Goal: Check status: Check status

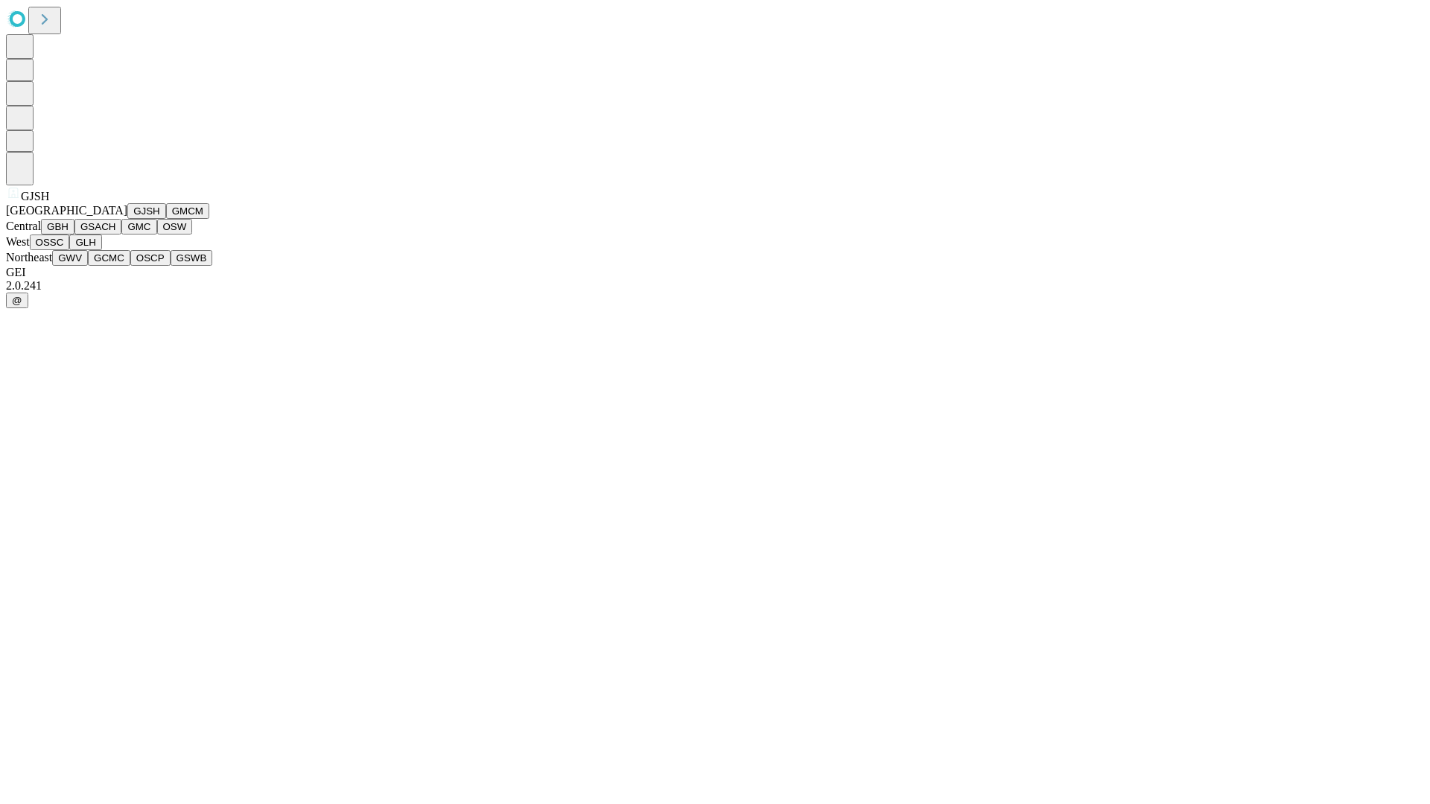
click at [127, 219] on button "GJSH" at bounding box center [146, 211] width 39 height 16
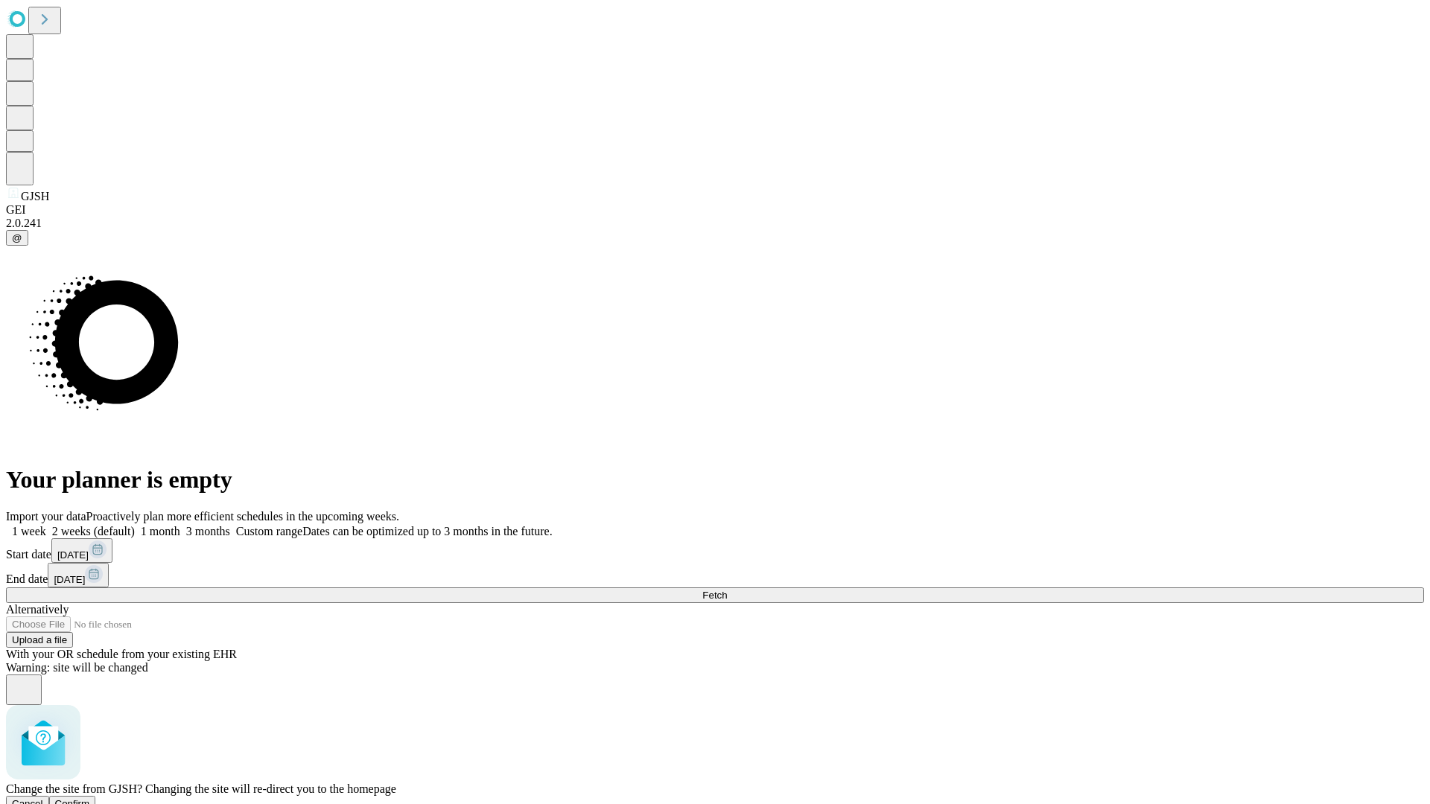
click at [90, 798] on span "Confirm" at bounding box center [72, 803] width 35 height 11
click at [135, 525] on label "2 weeks (default)" at bounding box center [90, 531] width 89 height 13
click at [727, 590] on span "Fetch" at bounding box center [714, 595] width 25 height 11
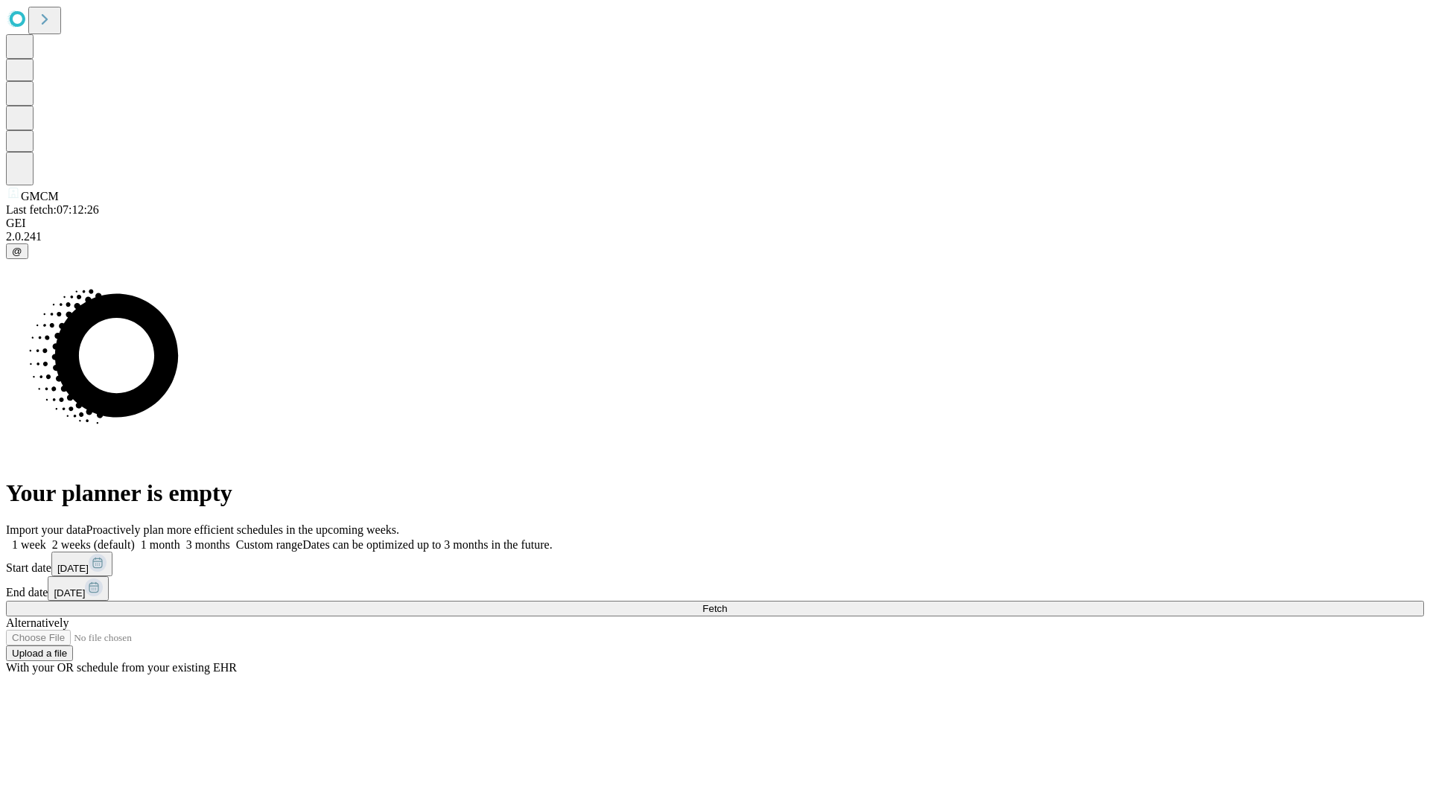
click at [135, 538] on label "2 weeks (default)" at bounding box center [90, 544] width 89 height 13
click at [727, 603] on span "Fetch" at bounding box center [714, 608] width 25 height 11
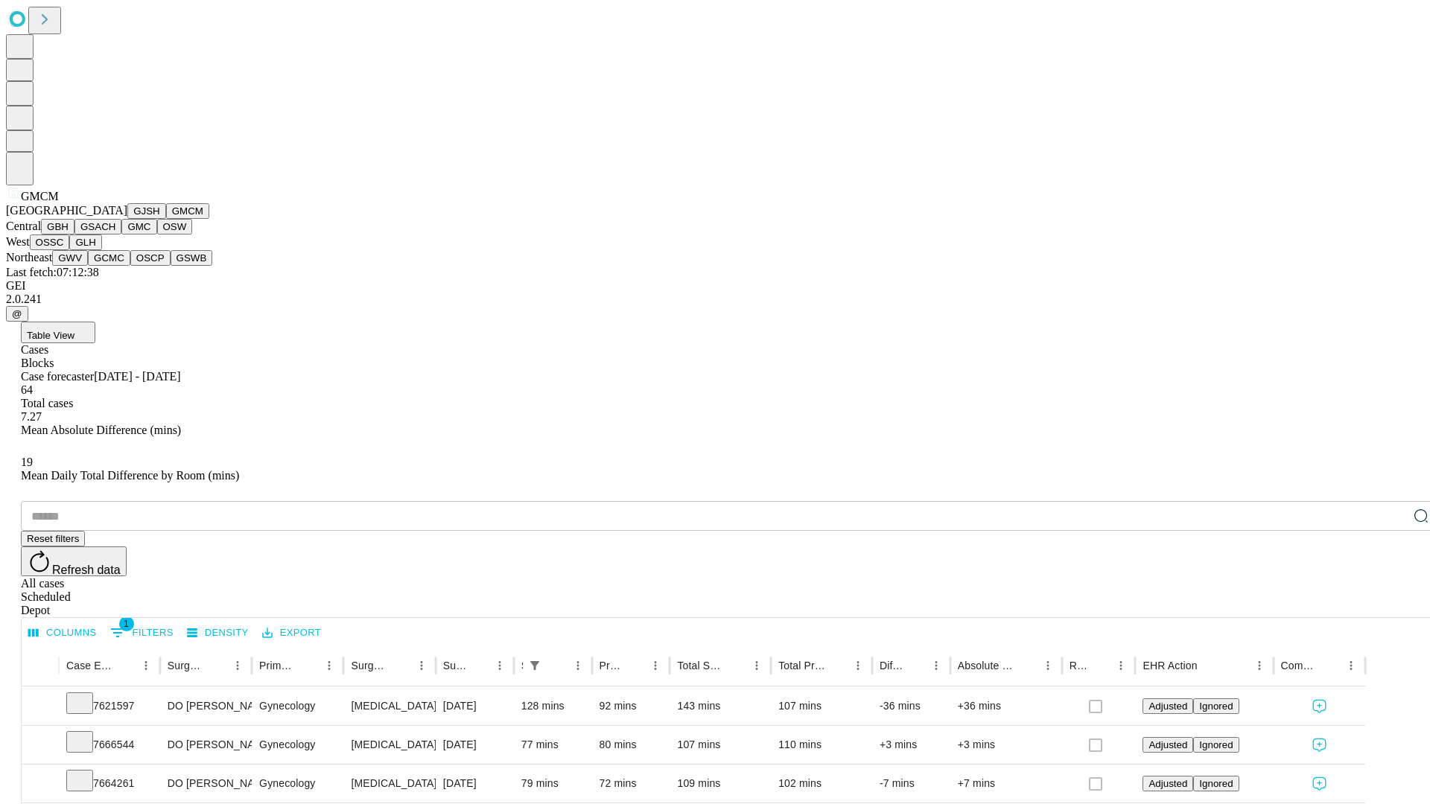
click at [74, 235] on button "GBH" at bounding box center [58, 227] width 34 height 16
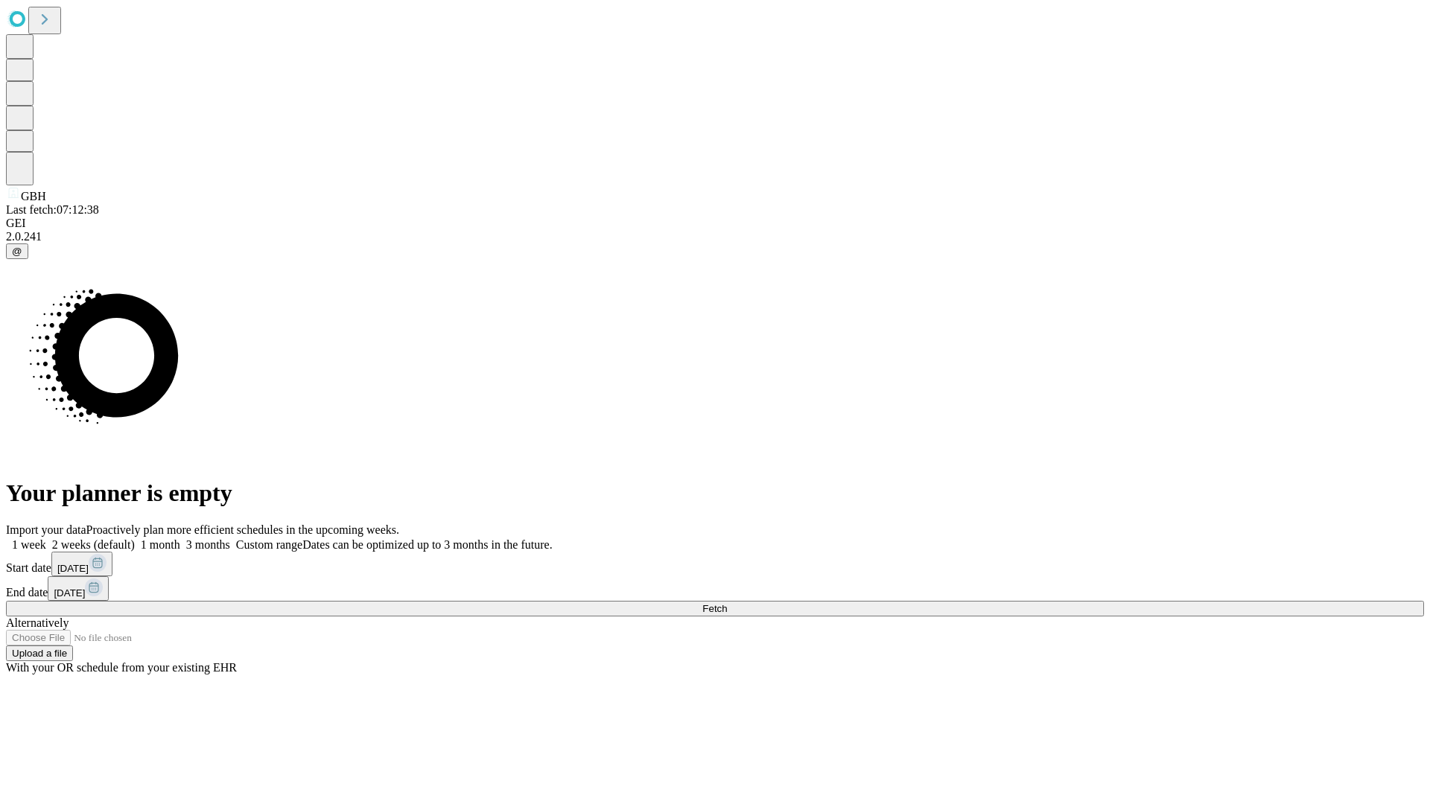
click at [135, 538] on label "2 weeks (default)" at bounding box center [90, 544] width 89 height 13
click at [727, 603] on span "Fetch" at bounding box center [714, 608] width 25 height 11
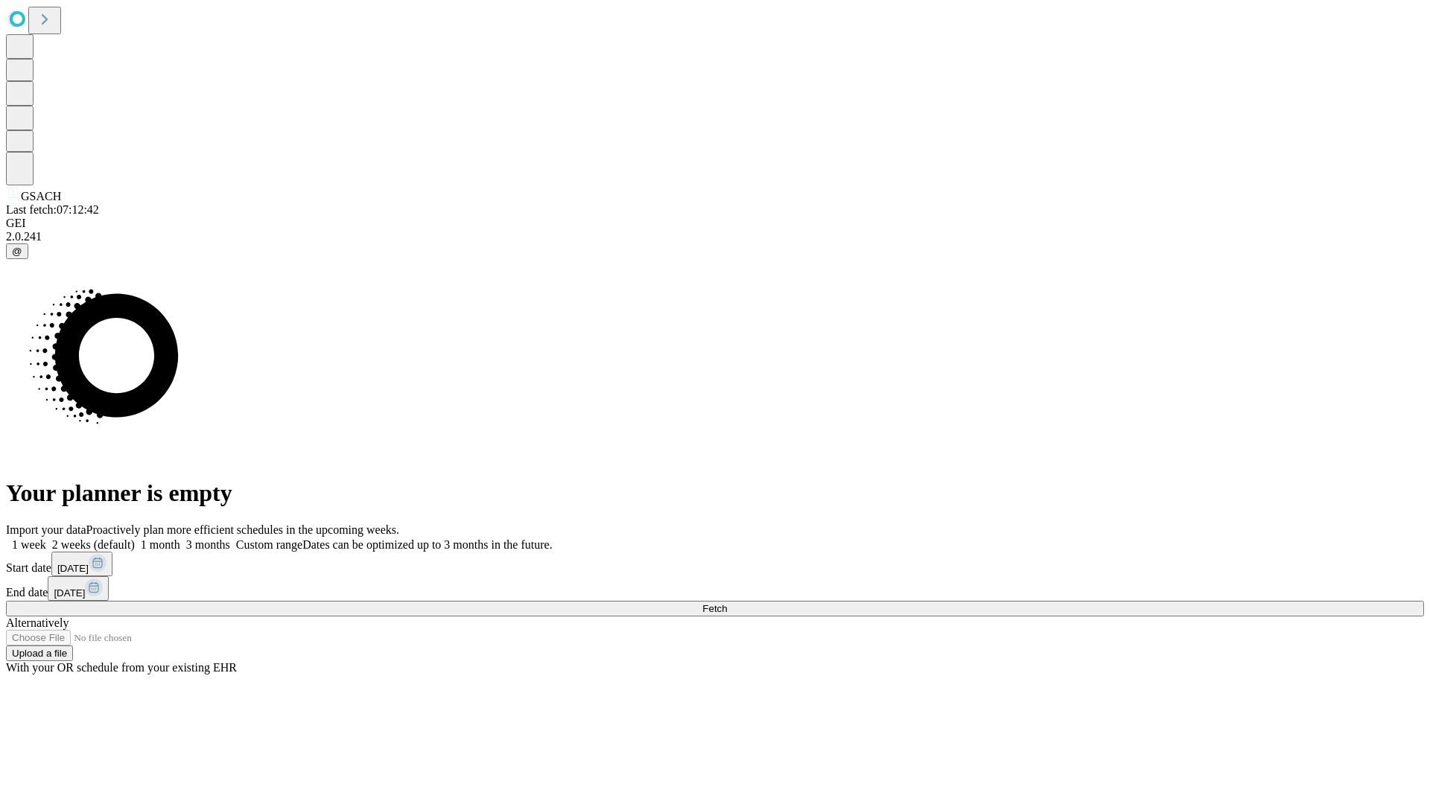
click at [135, 538] on label "2 weeks (default)" at bounding box center [90, 544] width 89 height 13
click at [727, 603] on span "Fetch" at bounding box center [714, 608] width 25 height 11
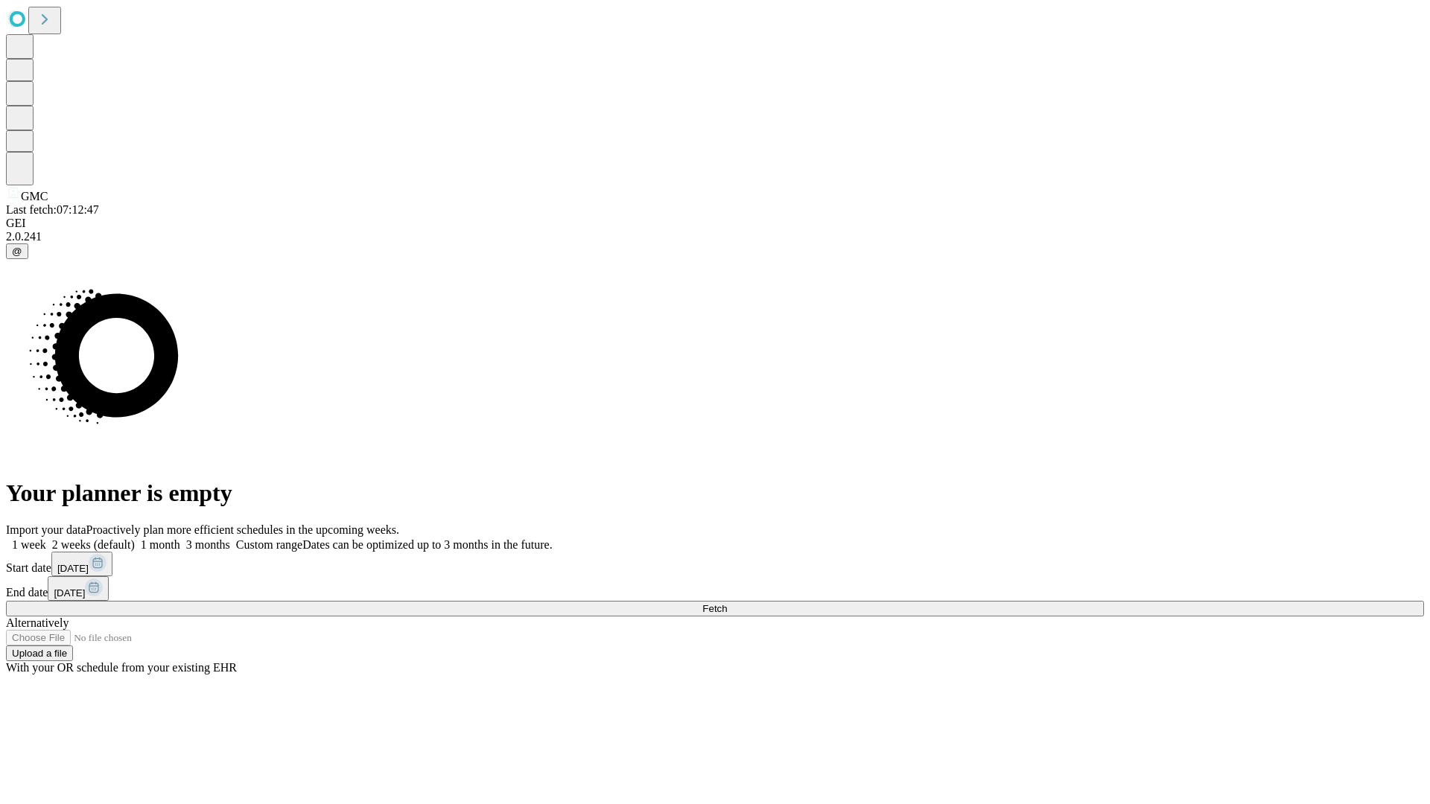
click at [135, 538] on label "2 weeks (default)" at bounding box center [90, 544] width 89 height 13
click at [727, 603] on span "Fetch" at bounding box center [714, 608] width 25 height 11
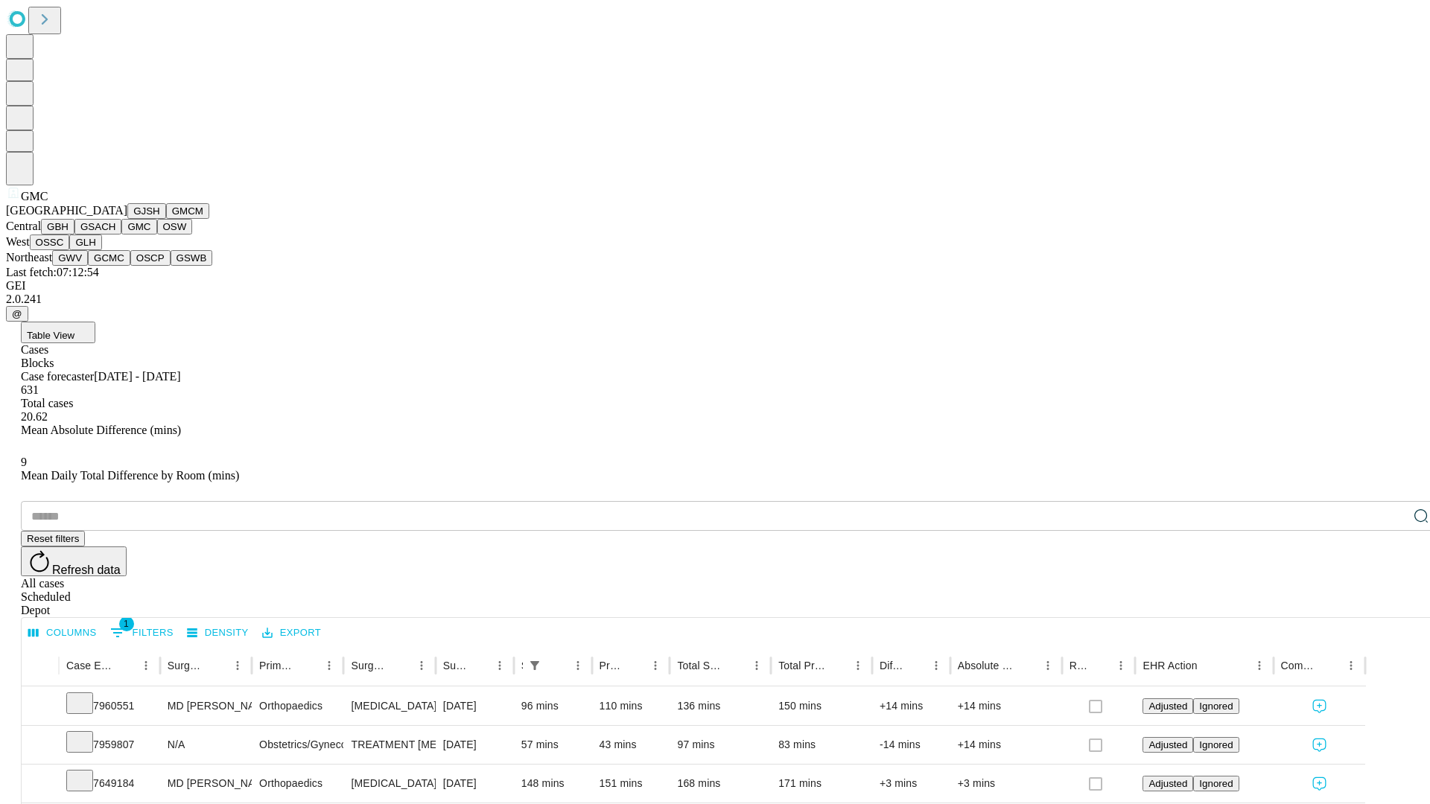
click at [157, 235] on button "OSW" at bounding box center [175, 227] width 36 height 16
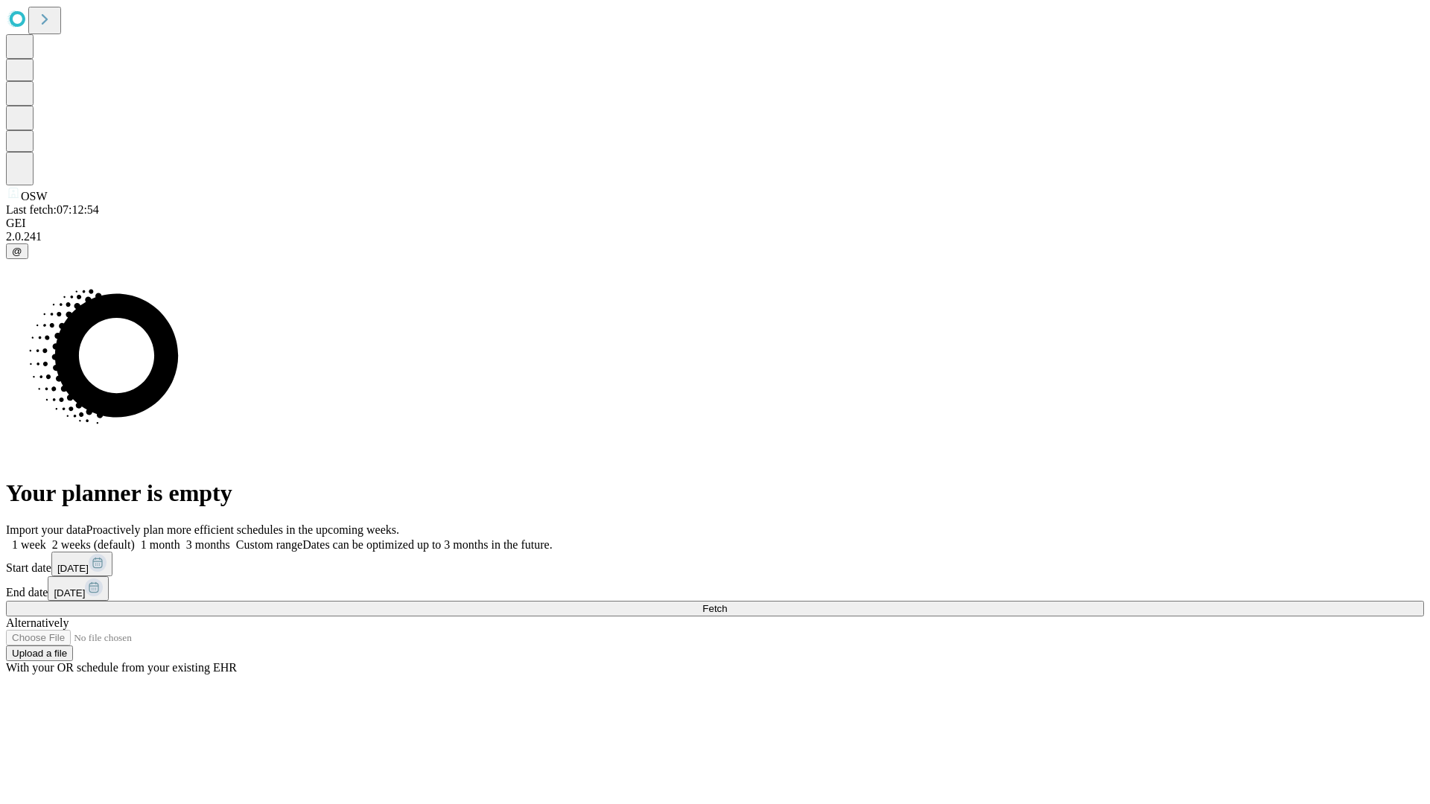
click at [135, 538] on label "2 weeks (default)" at bounding box center [90, 544] width 89 height 13
click at [727, 603] on span "Fetch" at bounding box center [714, 608] width 25 height 11
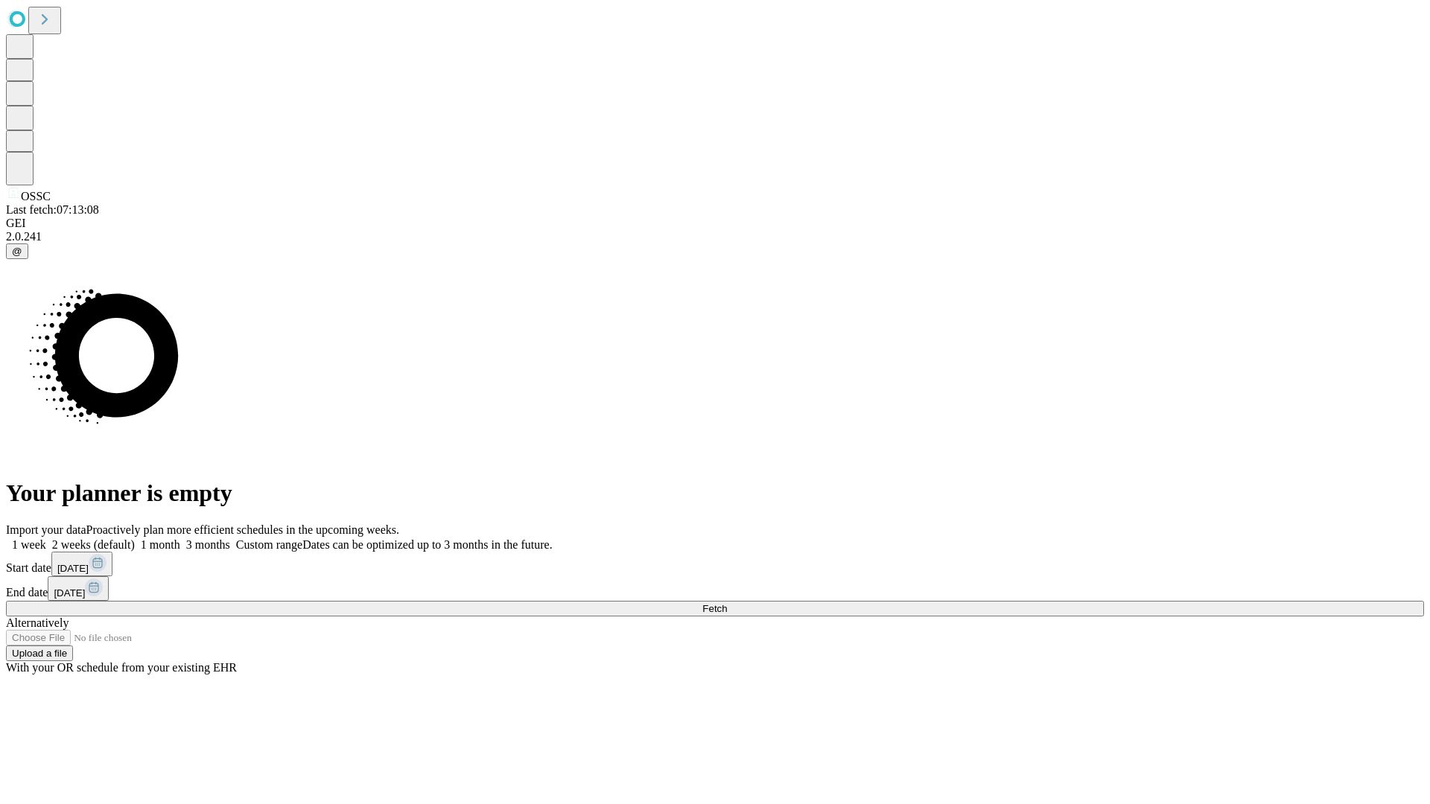
click at [135, 538] on label "2 weeks (default)" at bounding box center [90, 544] width 89 height 13
click at [727, 603] on span "Fetch" at bounding box center [714, 608] width 25 height 11
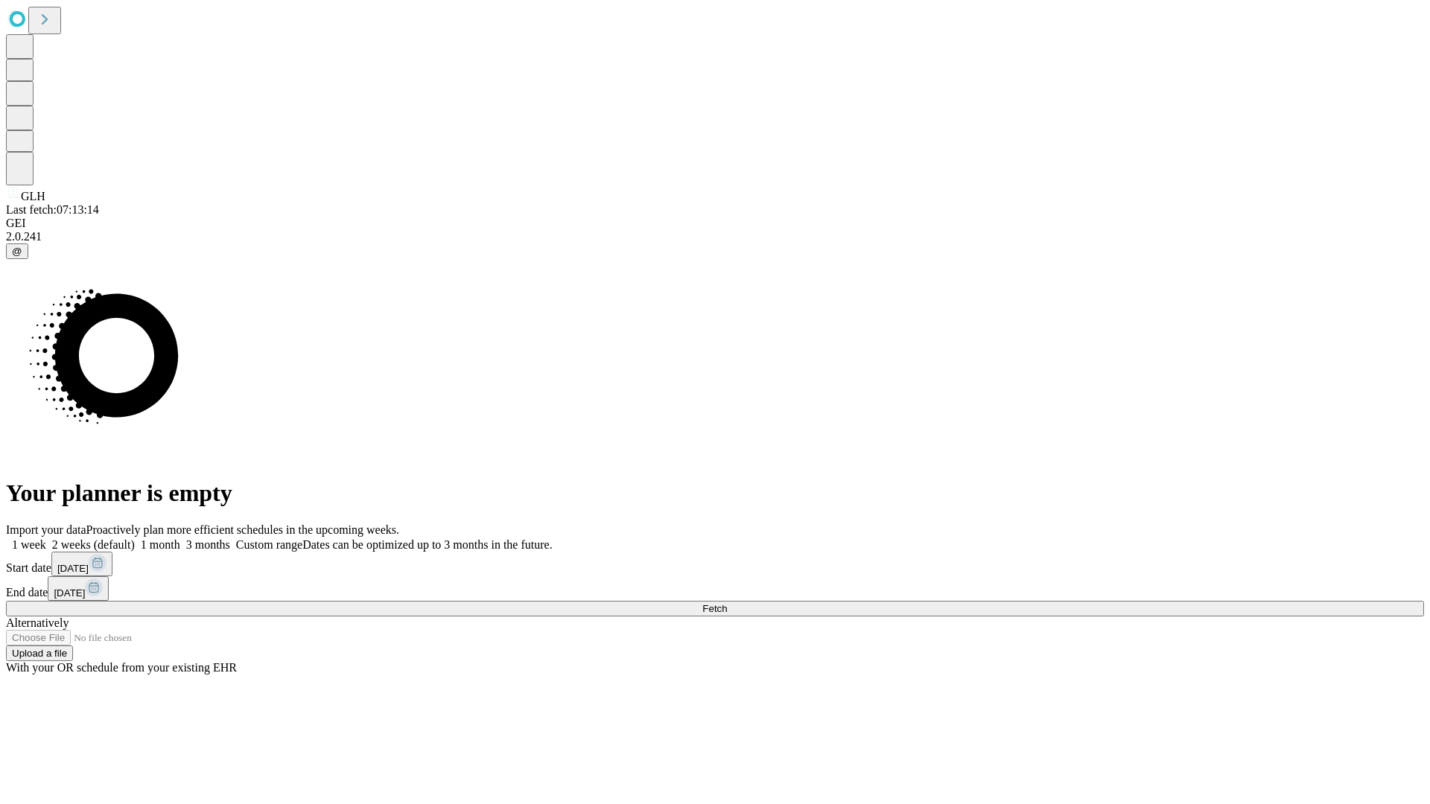
click at [135, 538] on label "2 weeks (default)" at bounding box center [90, 544] width 89 height 13
click at [727, 603] on span "Fetch" at bounding box center [714, 608] width 25 height 11
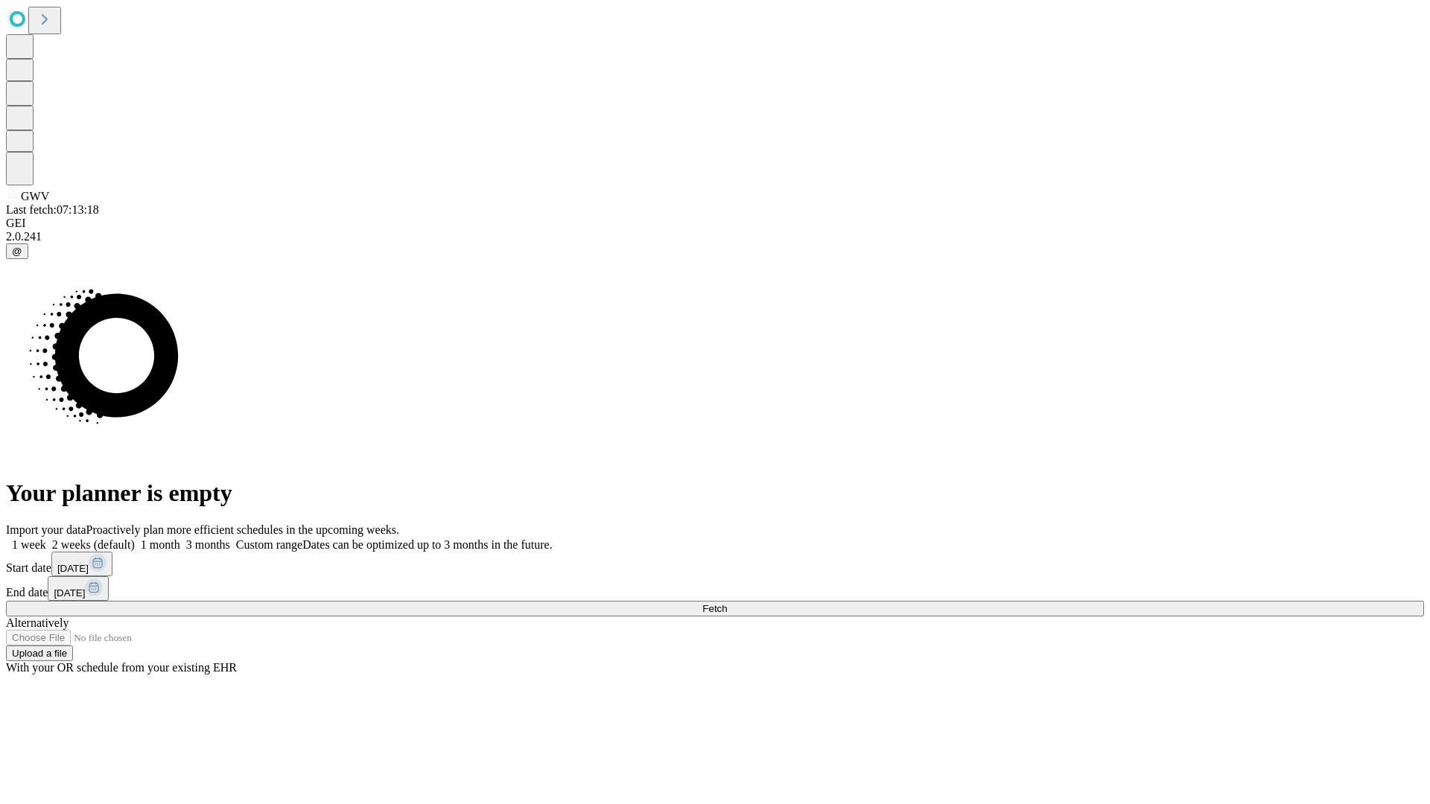
click at [135, 538] on label "2 weeks (default)" at bounding box center [90, 544] width 89 height 13
click at [727, 603] on span "Fetch" at bounding box center [714, 608] width 25 height 11
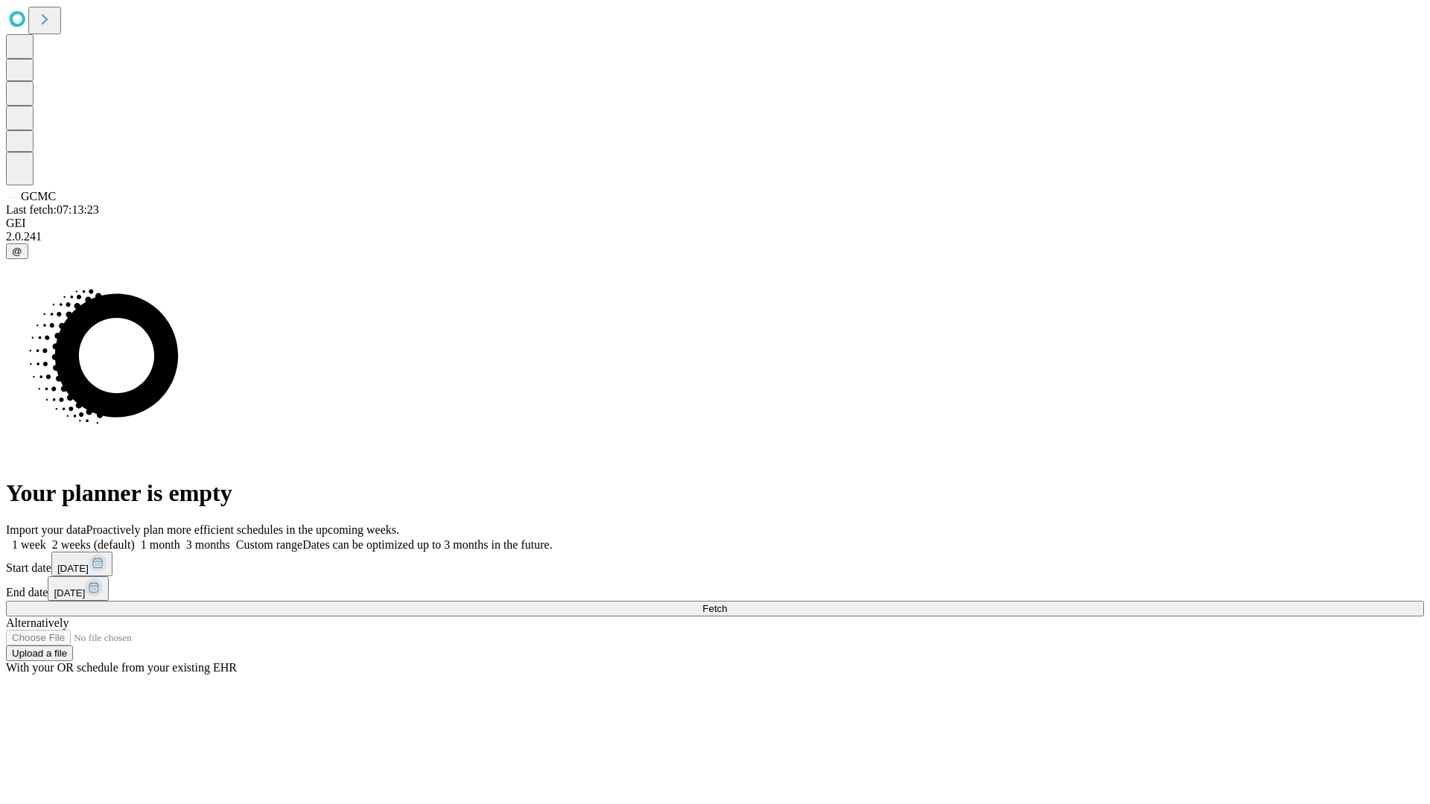
click at [135, 538] on label "2 weeks (default)" at bounding box center [90, 544] width 89 height 13
click at [727, 603] on span "Fetch" at bounding box center [714, 608] width 25 height 11
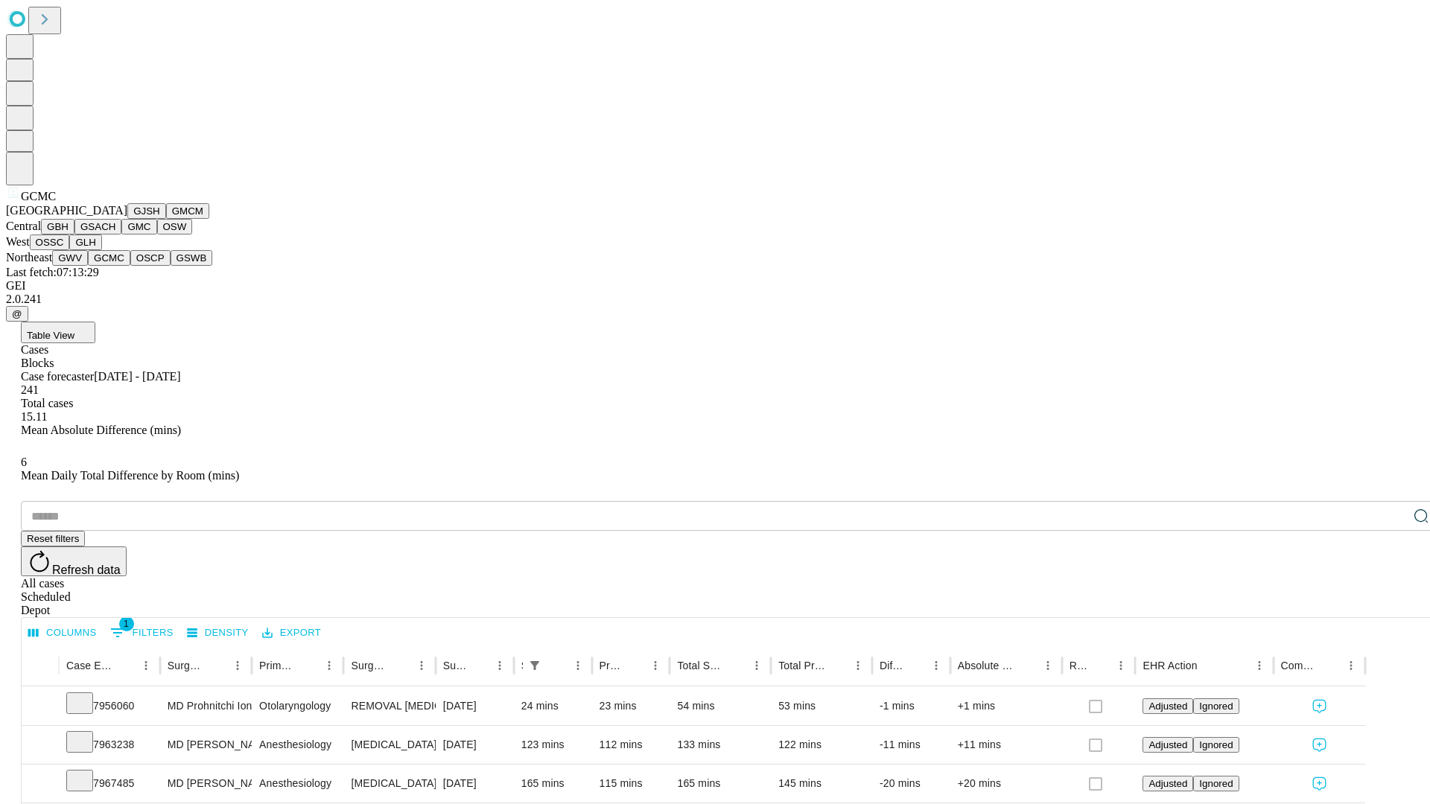
click at [130, 266] on button "OSCP" at bounding box center [150, 258] width 40 height 16
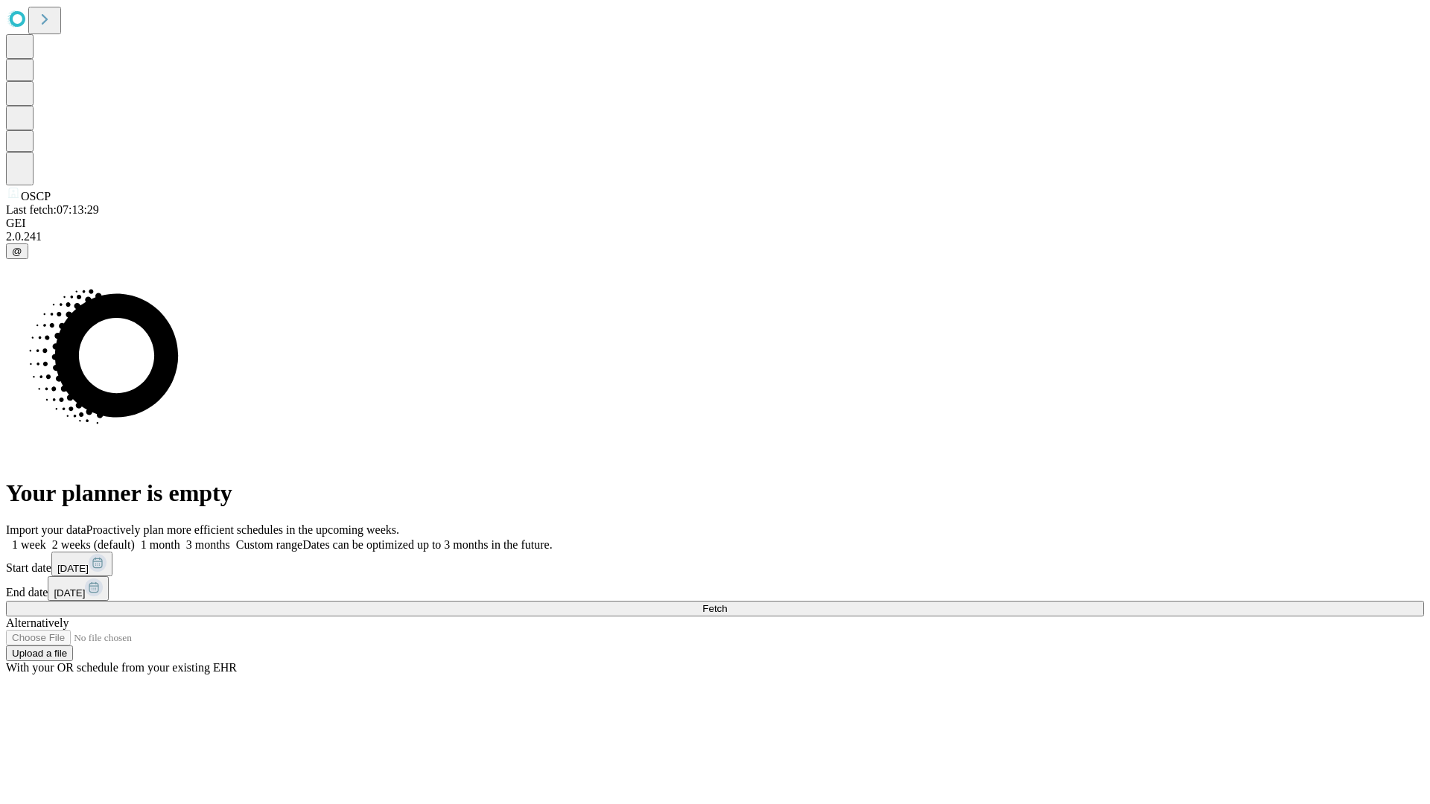
click at [135, 538] on label "2 weeks (default)" at bounding box center [90, 544] width 89 height 13
click at [727, 603] on span "Fetch" at bounding box center [714, 608] width 25 height 11
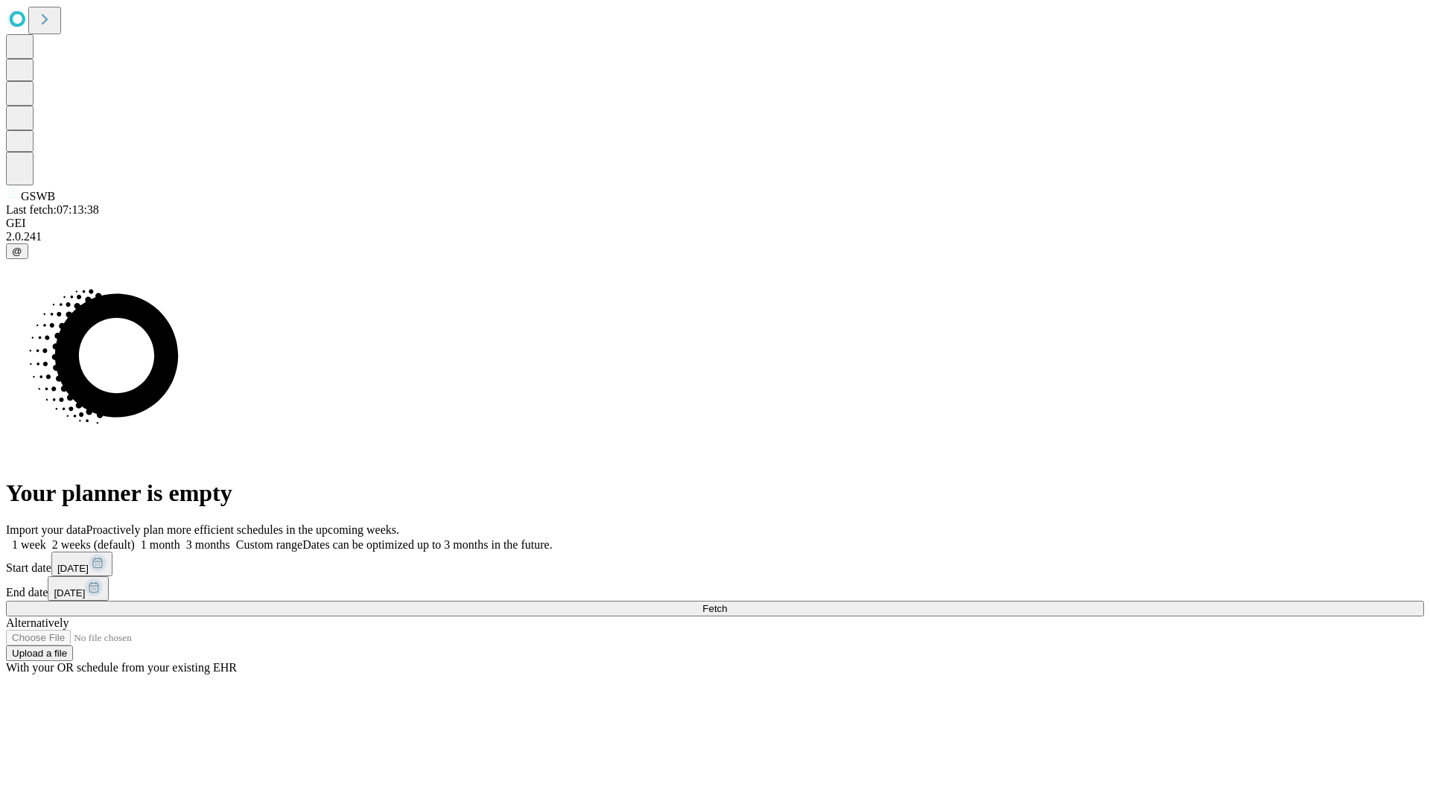
click at [727, 603] on span "Fetch" at bounding box center [714, 608] width 25 height 11
